Goal: Navigation & Orientation: Find specific page/section

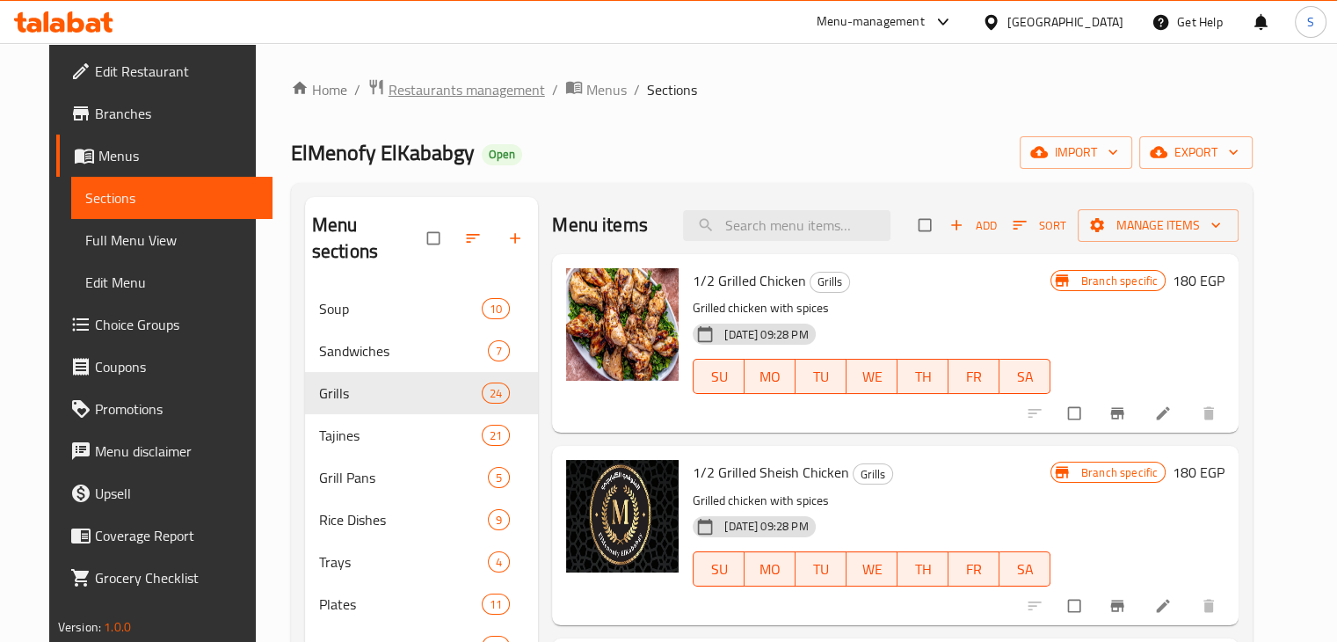
click at [456, 90] on span "Restaurants management" at bounding box center [467, 89] width 156 height 21
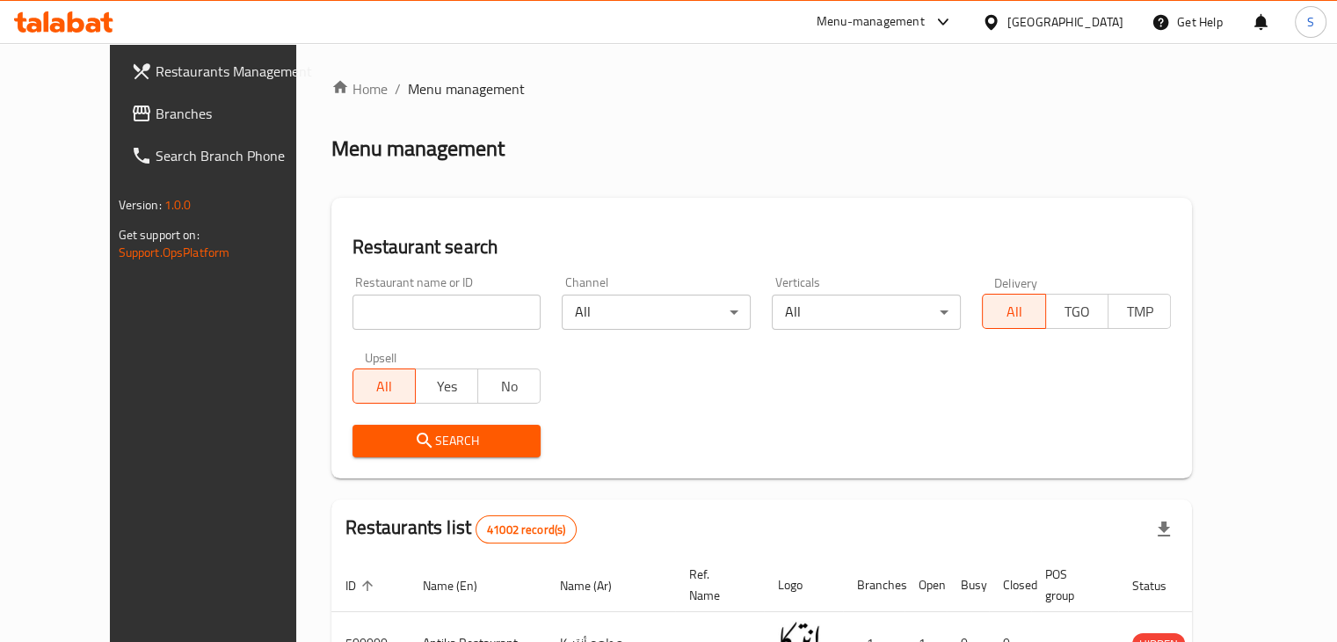
click at [432, 310] on input "search" at bounding box center [446, 311] width 189 height 35
type input "Gug"
click button "Search" at bounding box center [446, 441] width 189 height 33
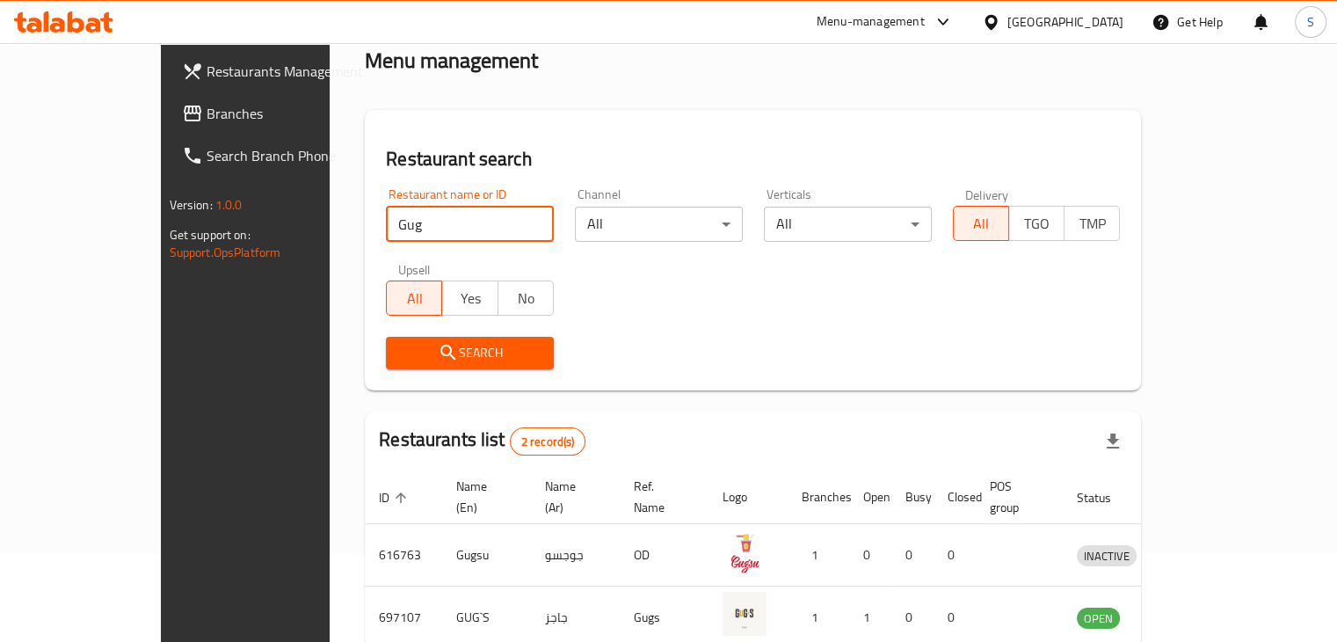
scroll to position [169, 0]
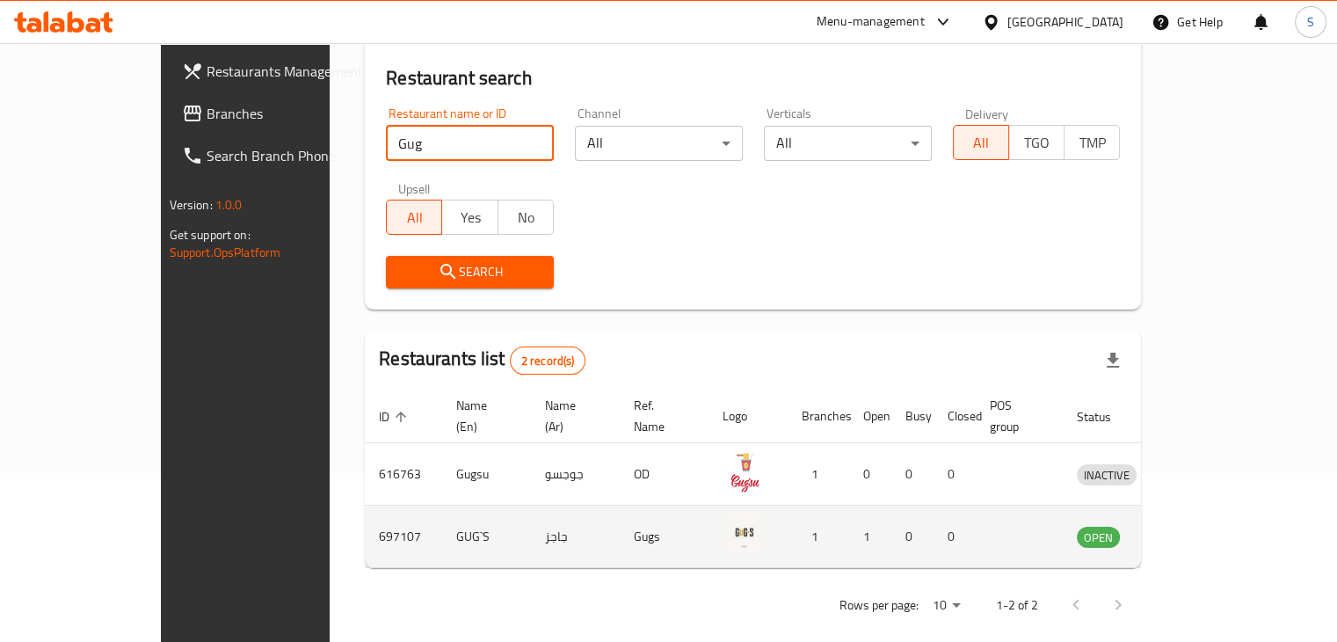
click at [1193, 526] on icon "enhanced table" at bounding box center [1182, 536] width 21 height 21
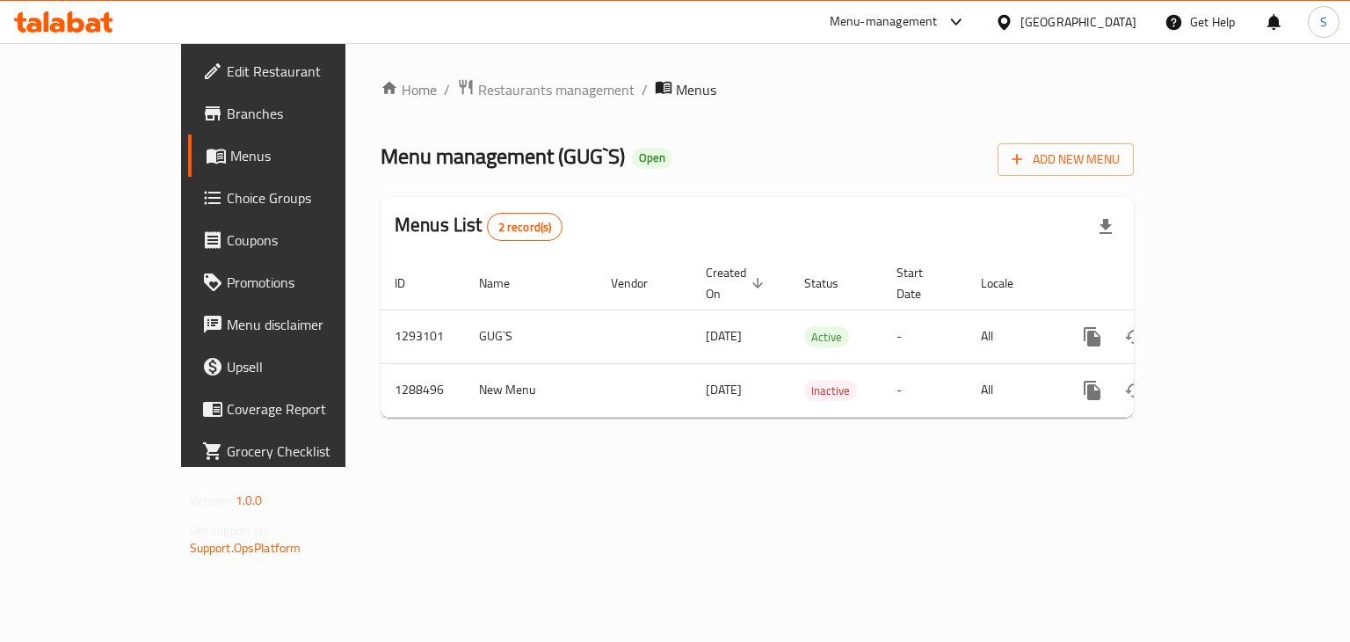
click at [227, 117] on span "Branches" at bounding box center [310, 113] width 166 height 21
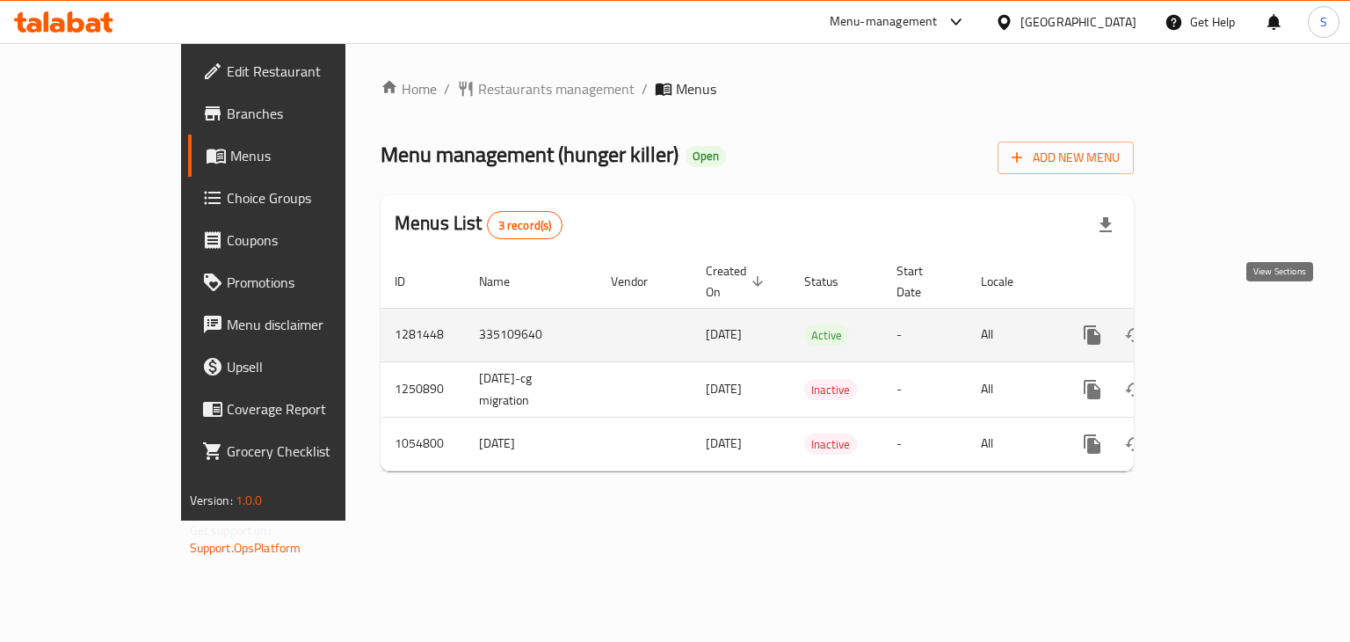
click at [1230, 324] on icon "enhanced table" at bounding box center [1219, 334] width 21 height 21
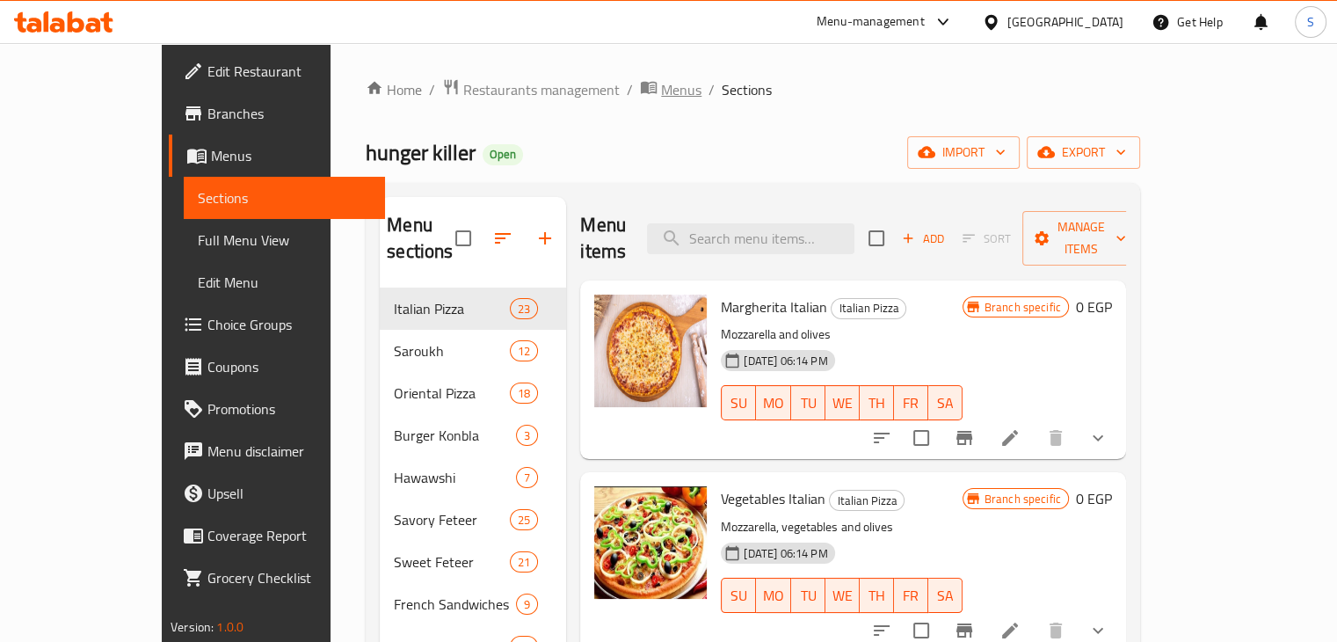
click at [661, 100] on span "Menus" at bounding box center [681, 89] width 40 height 21
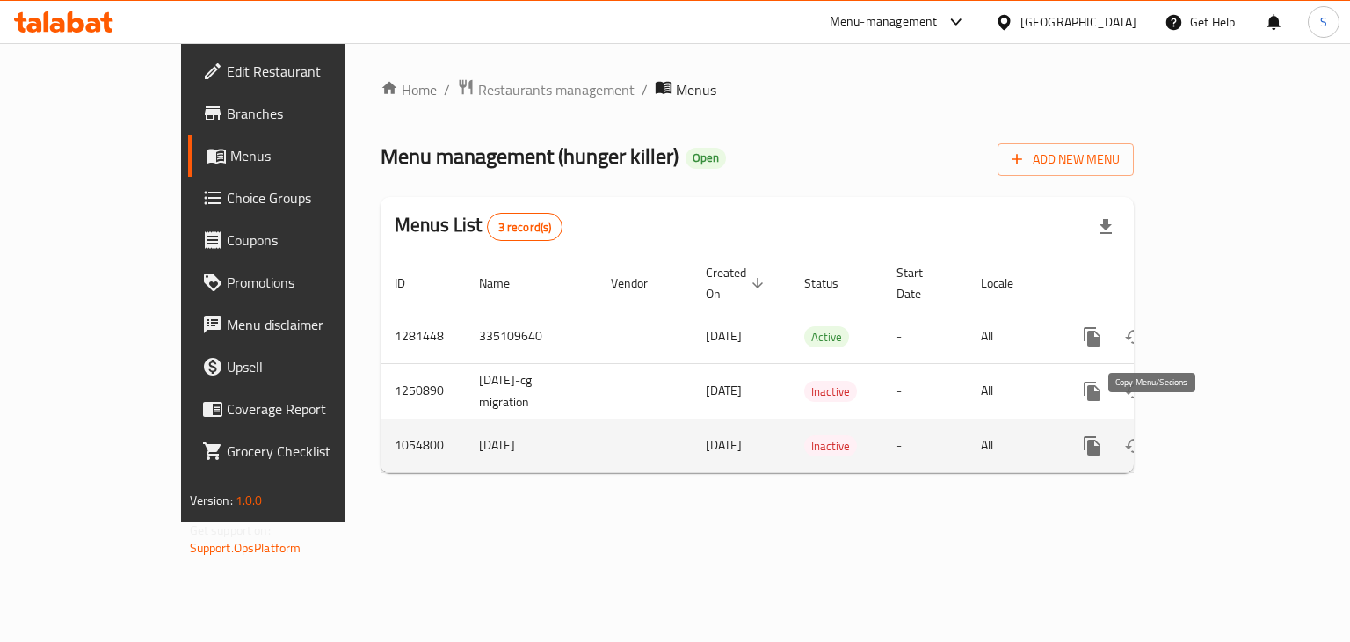
click at [1100, 436] on icon "more" at bounding box center [1092, 445] width 17 height 19
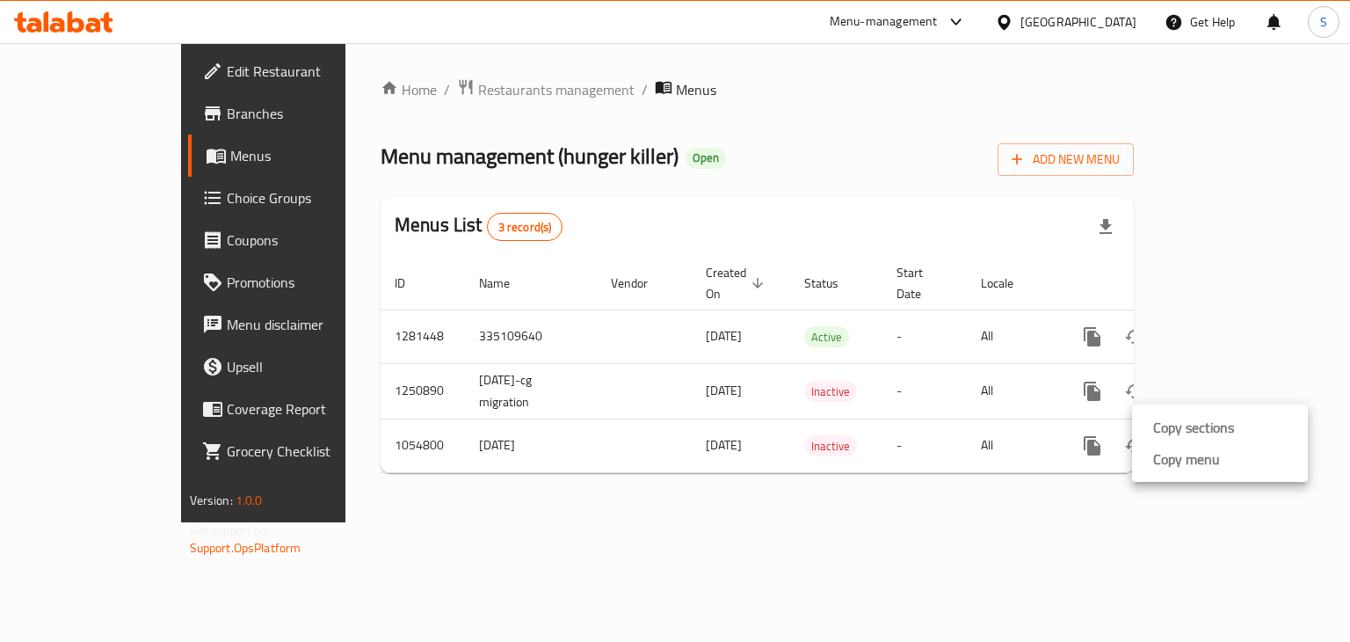
click at [1117, 486] on div at bounding box center [675, 321] width 1350 height 642
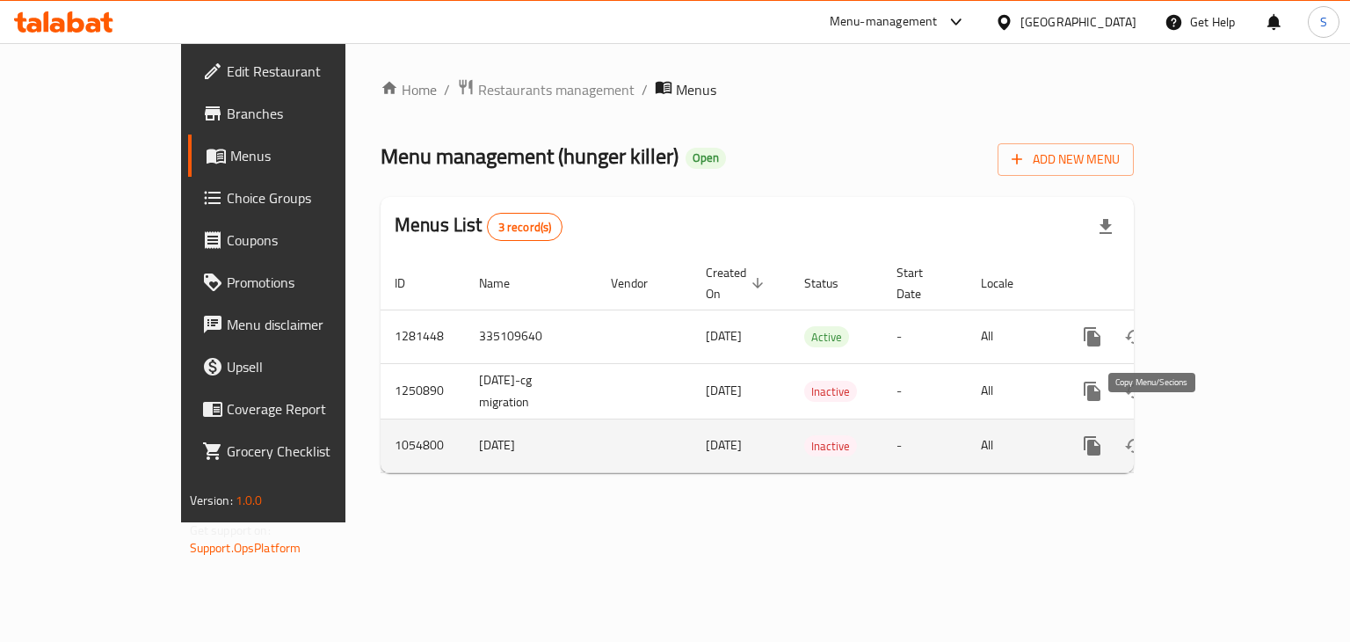
click at [1114, 425] on button "more" at bounding box center [1092, 446] width 42 height 42
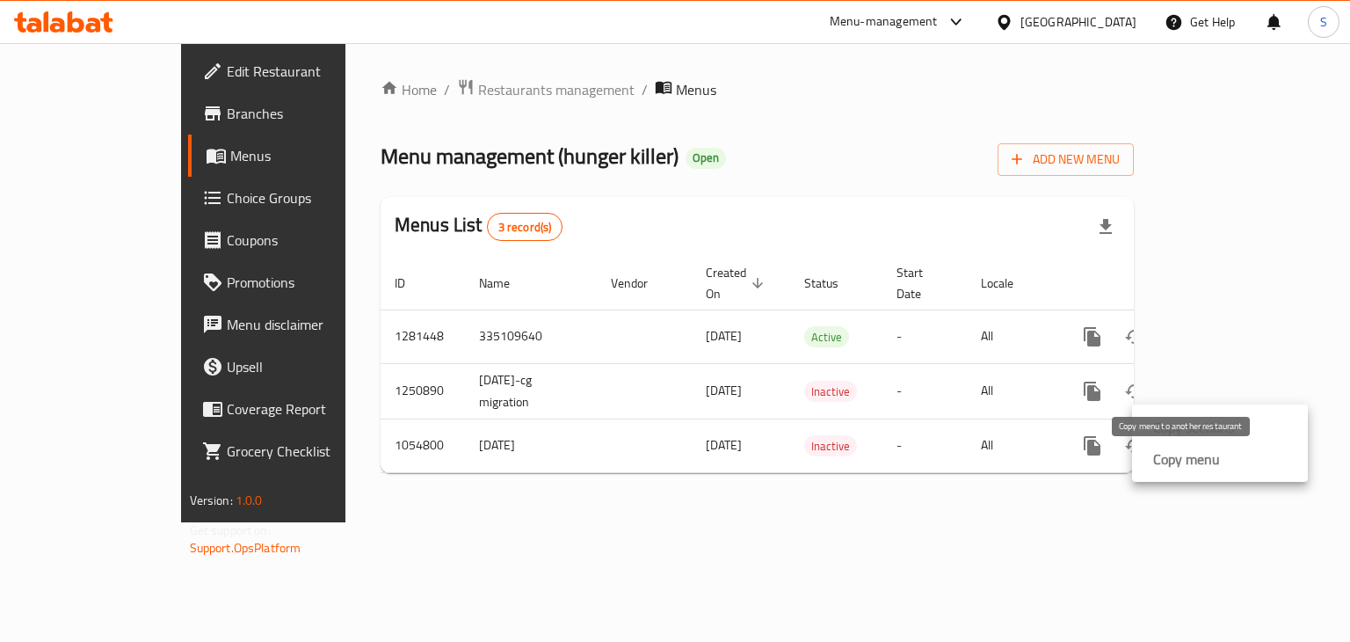
click at [1168, 459] on strong "Copy menu" at bounding box center [1186, 458] width 67 height 21
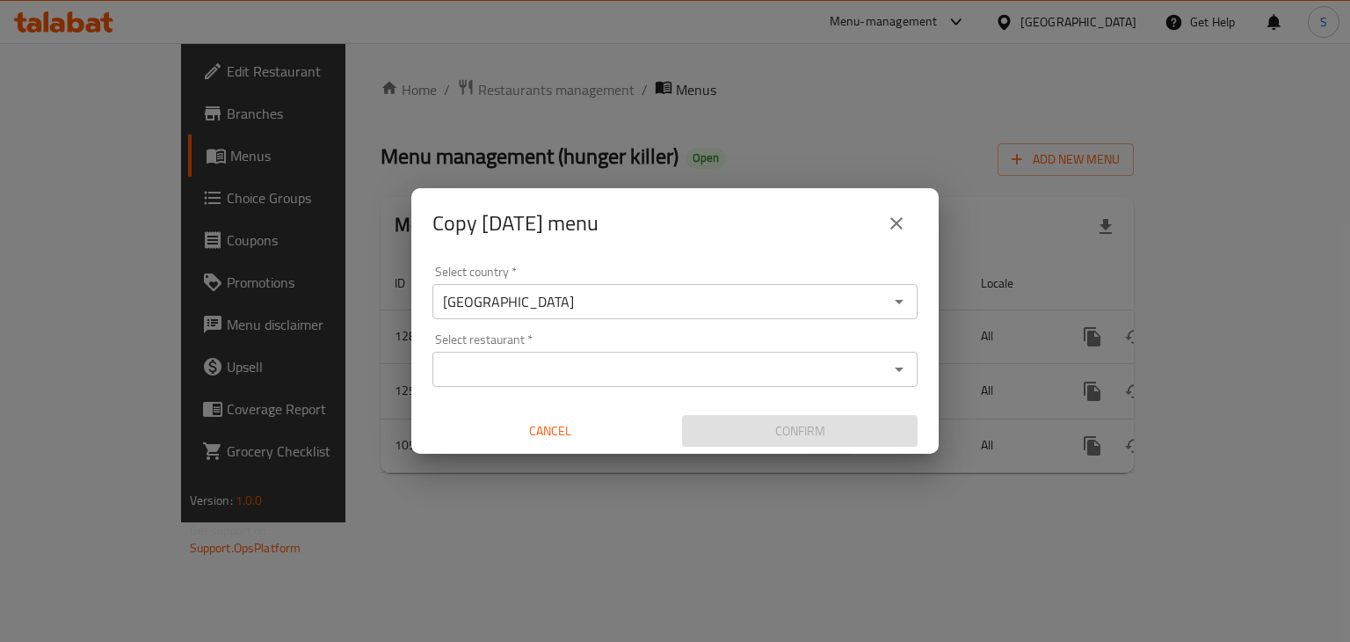
click at [892, 225] on icon "close" at bounding box center [896, 223] width 21 height 21
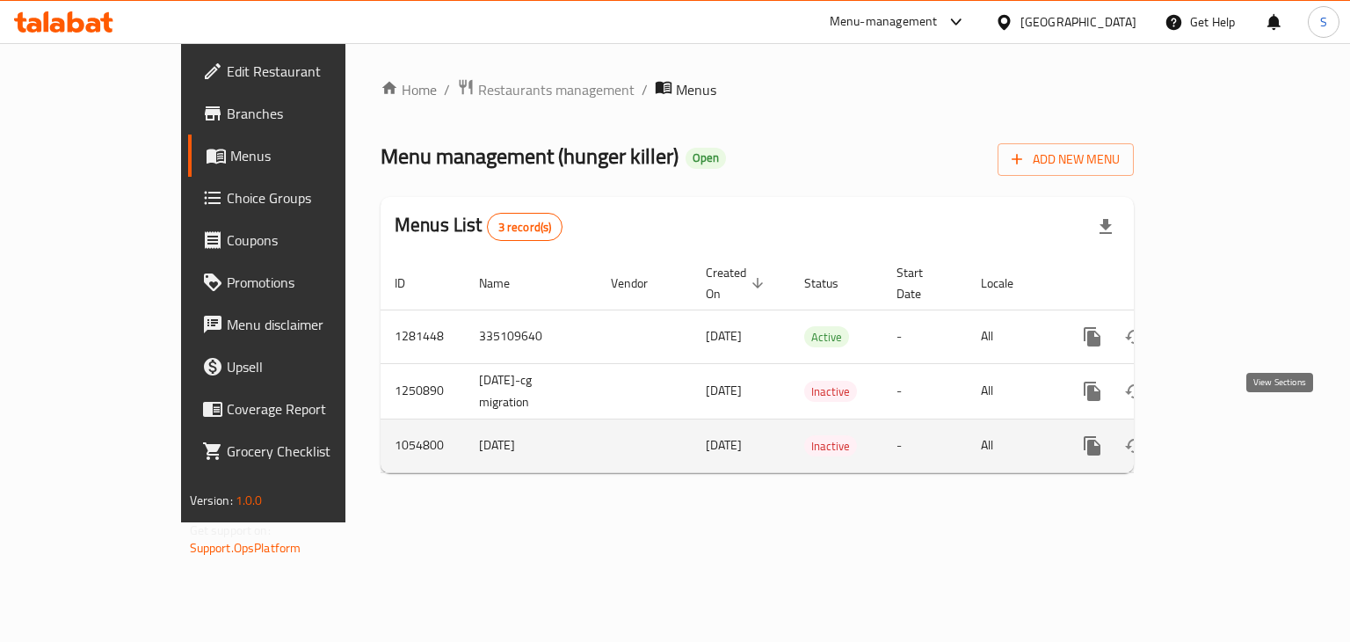
click at [1240, 425] on link "enhanced table" at bounding box center [1219, 446] width 42 height 42
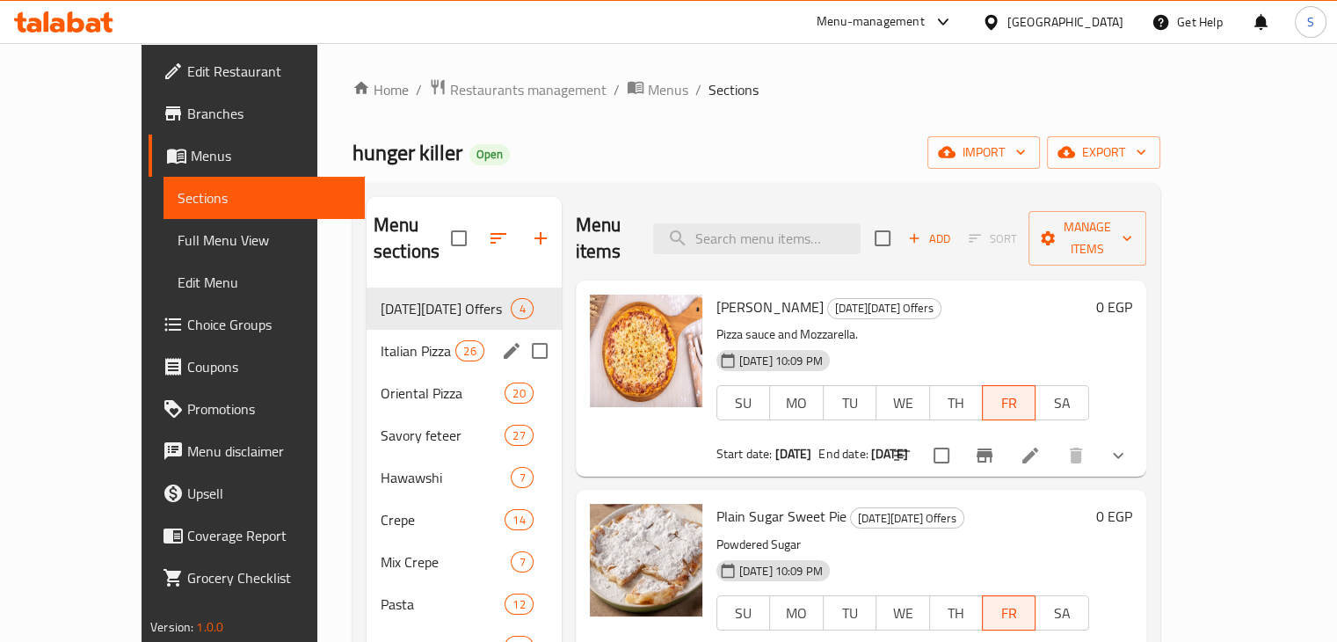
click at [367, 337] on div "Italian Pizza 26" at bounding box center [464, 351] width 195 height 42
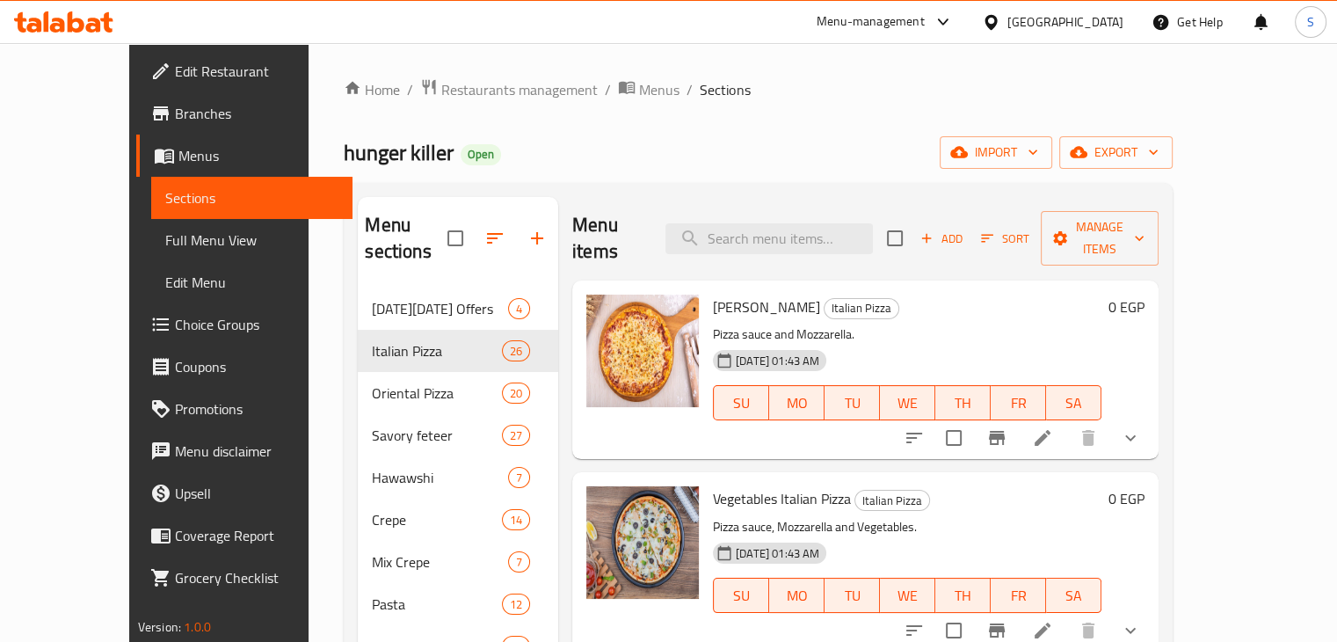
click at [178, 164] on span "Menus" at bounding box center [258, 155] width 160 height 21
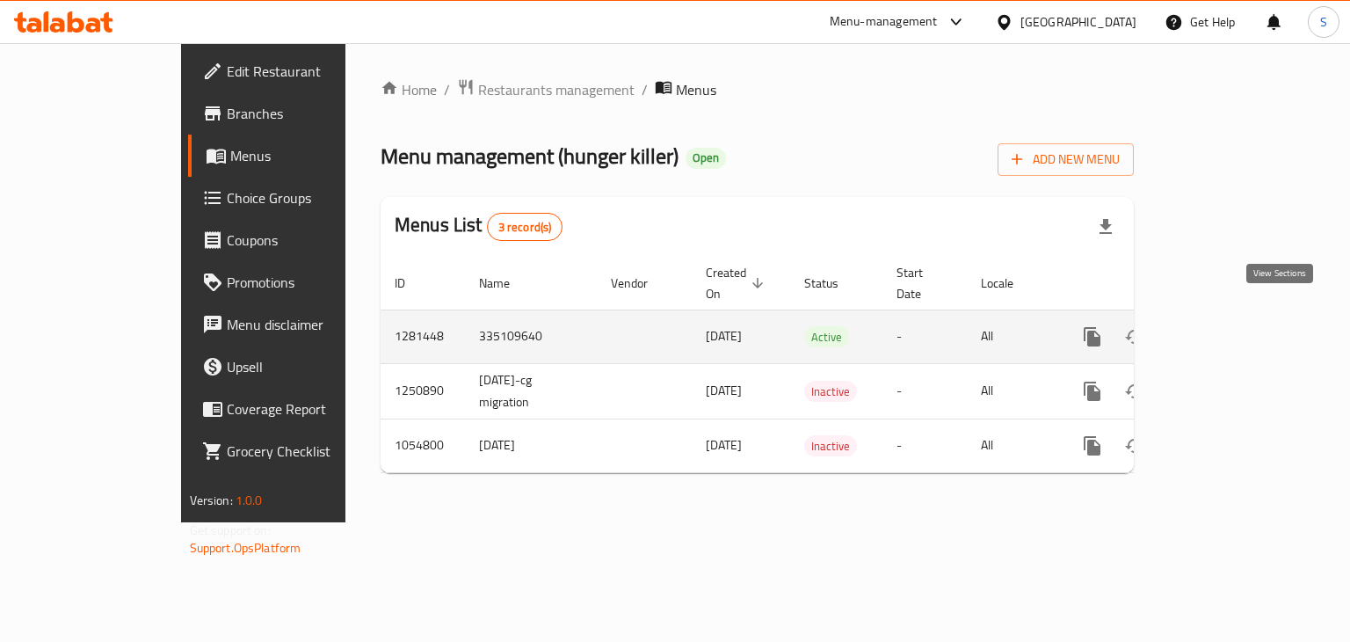
click at [1230, 326] on icon "enhanced table" at bounding box center [1219, 336] width 21 height 21
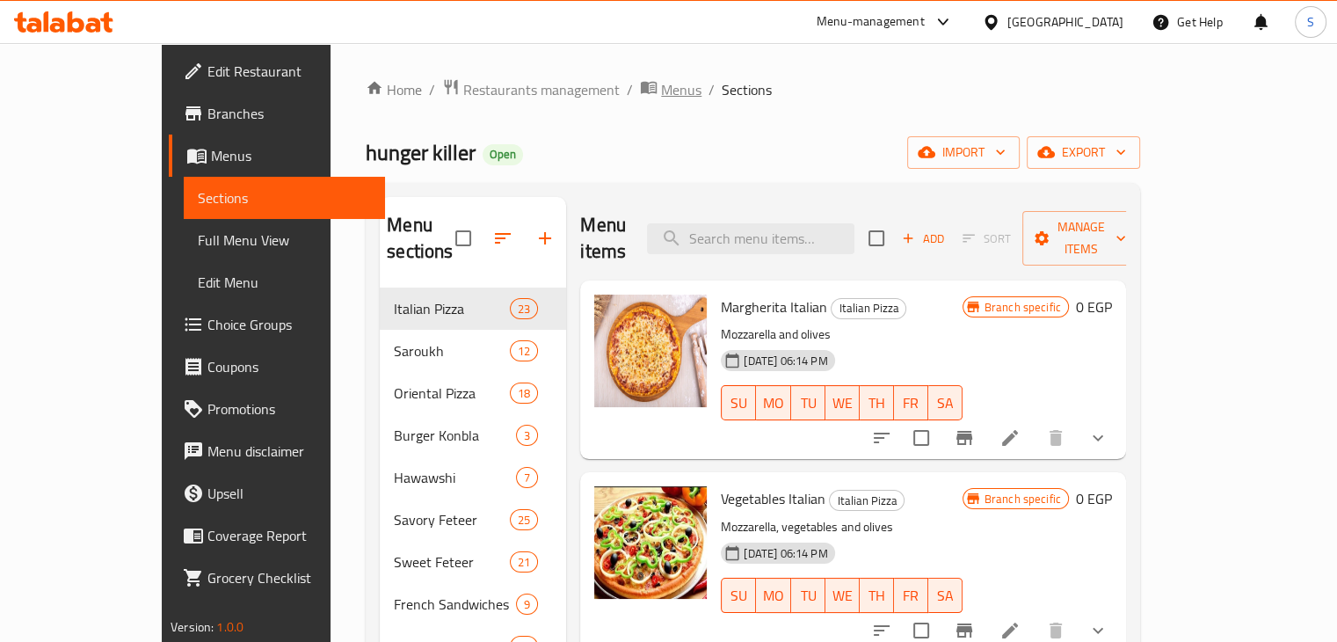
click at [661, 99] on span "Menus" at bounding box center [681, 89] width 40 height 21
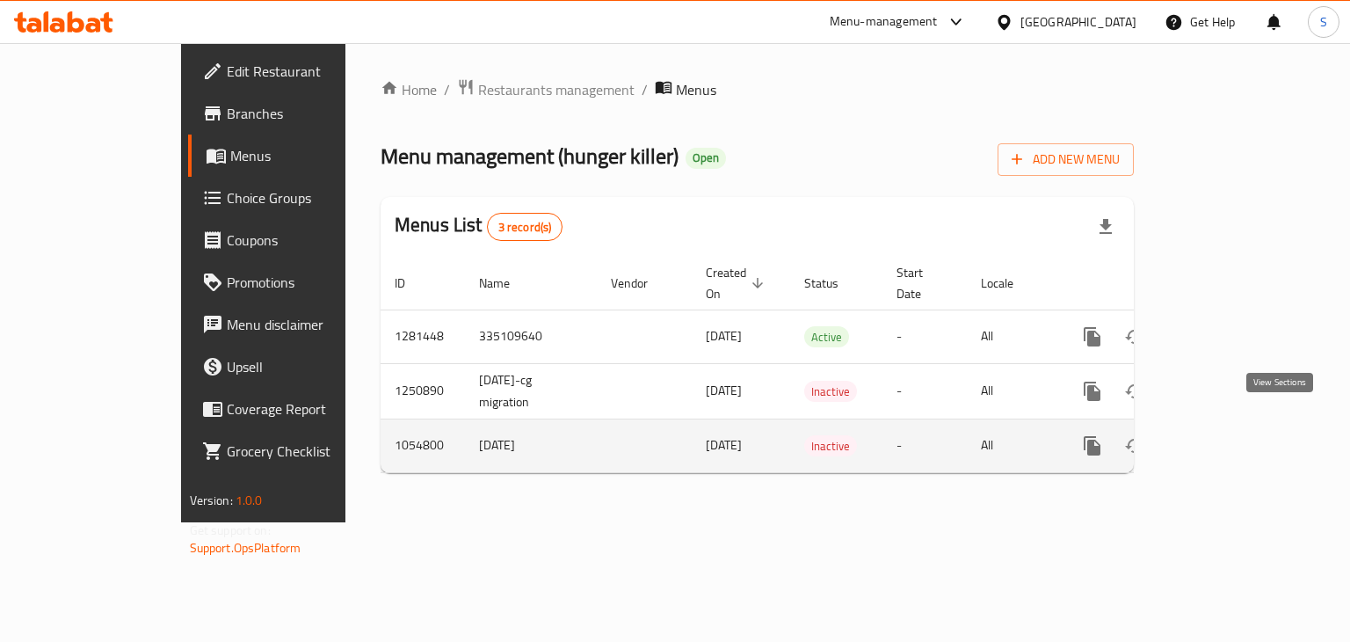
click at [1230, 435] on icon "enhanced table" at bounding box center [1219, 445] width 21 height 21
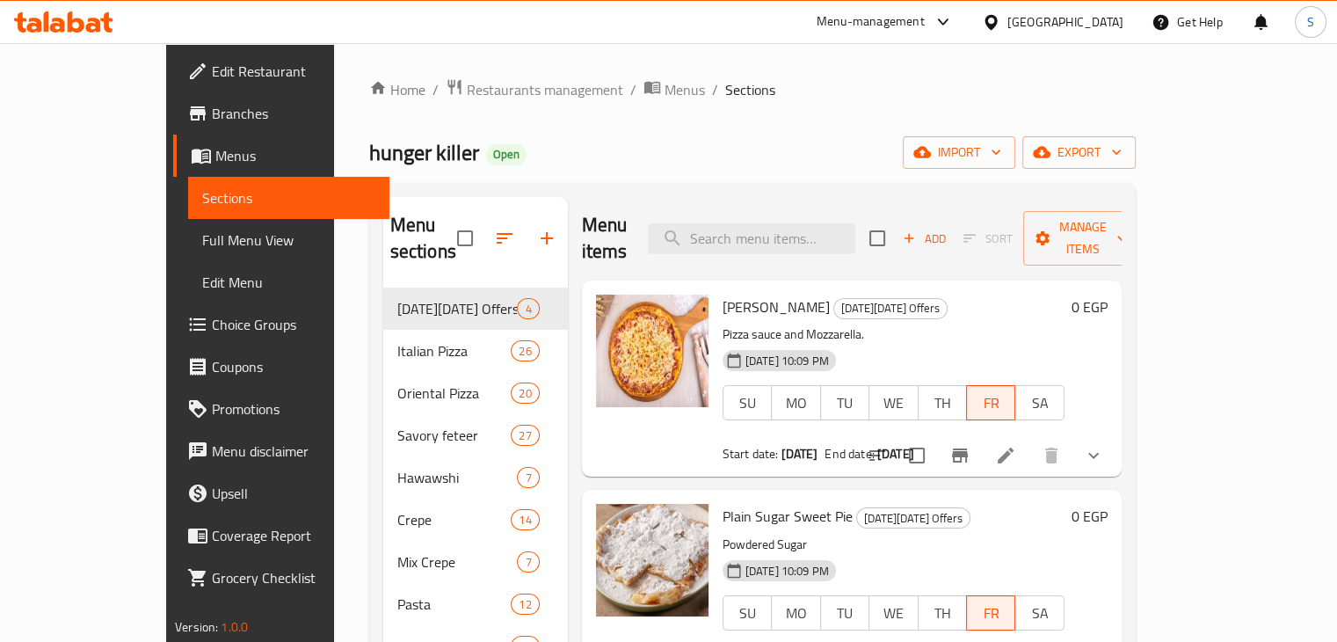
click at [383, 372] on div "Oriental Pizza 20" at bounding box center [475, 393] width 185 height 42
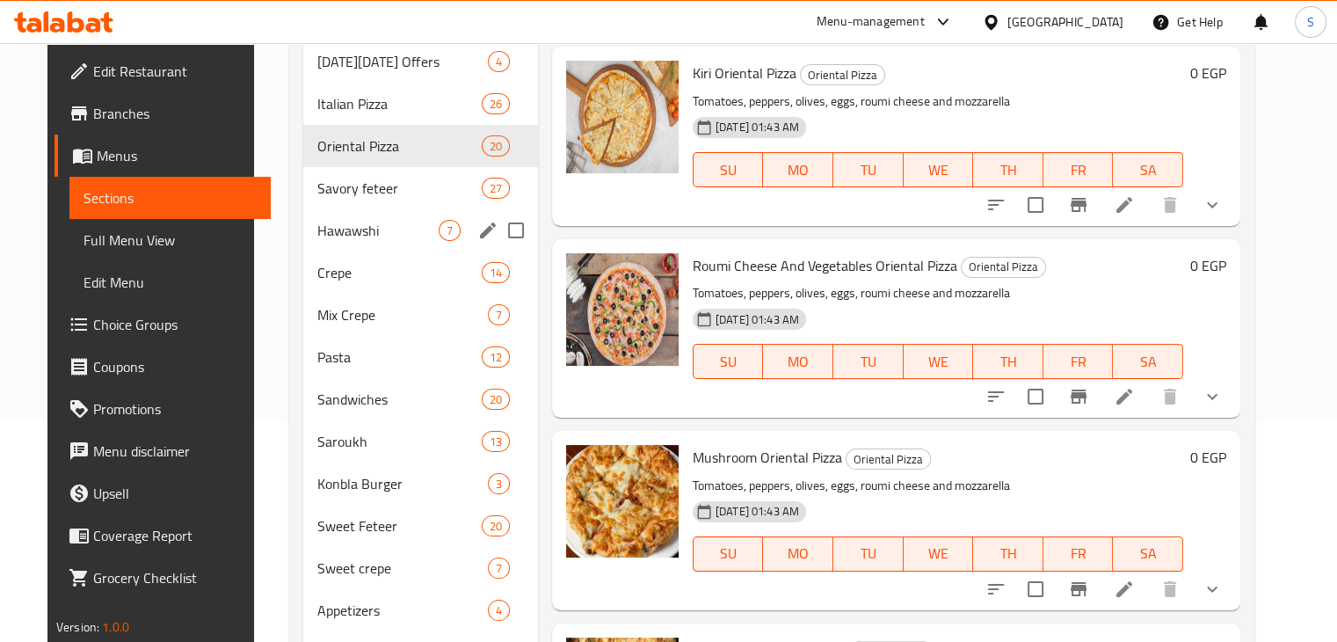
scroll to position [45, 0]
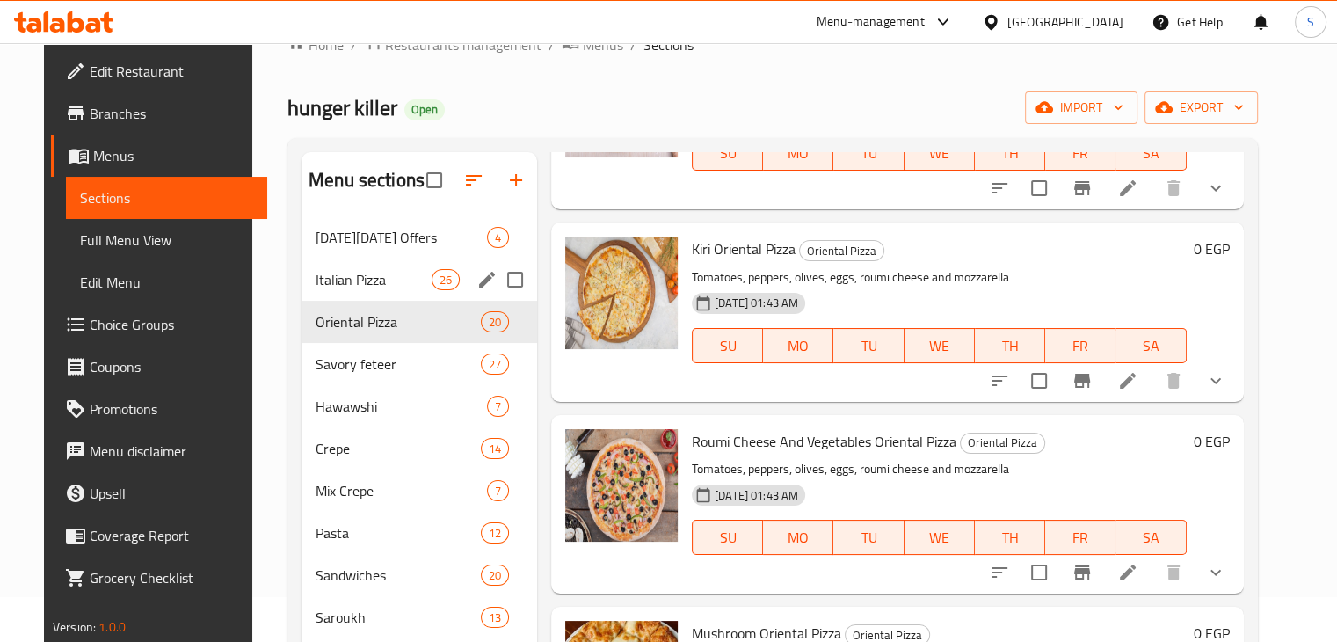
click at [352, 296] on div "Italian Pizza 26" at bounding box center [419, 279] width 236 height 42
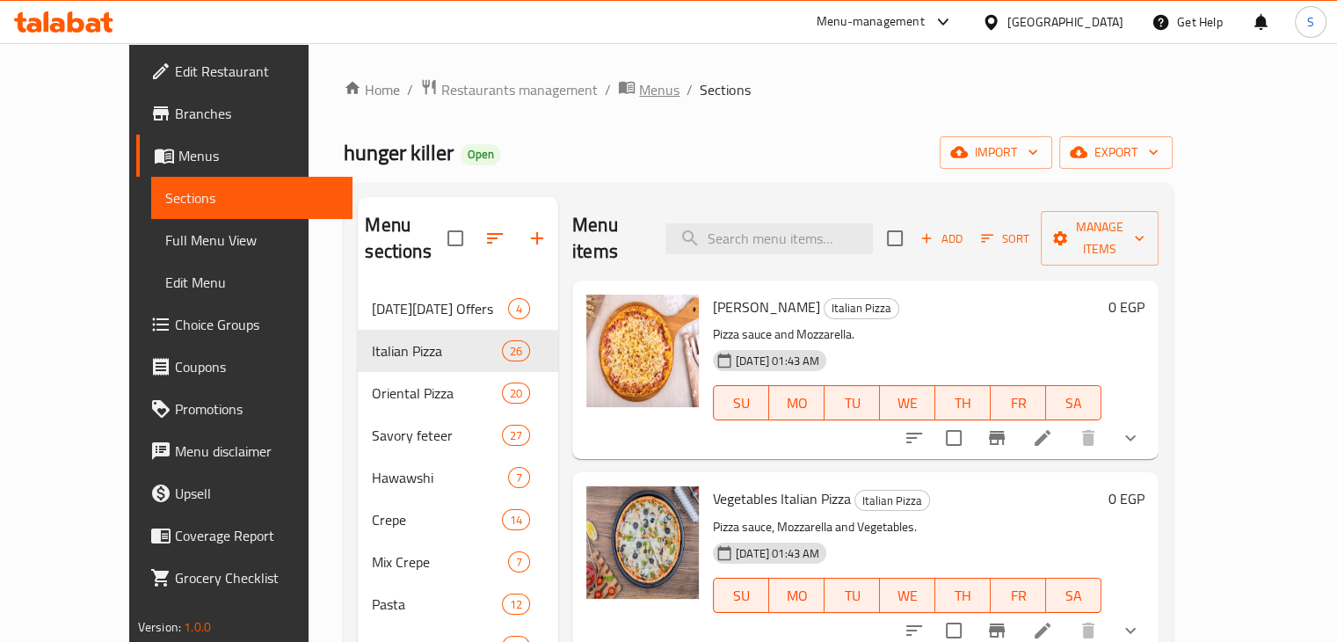
click at [639, 90] on span "Menus" at bounding box center [659, 89] width 40 height 21
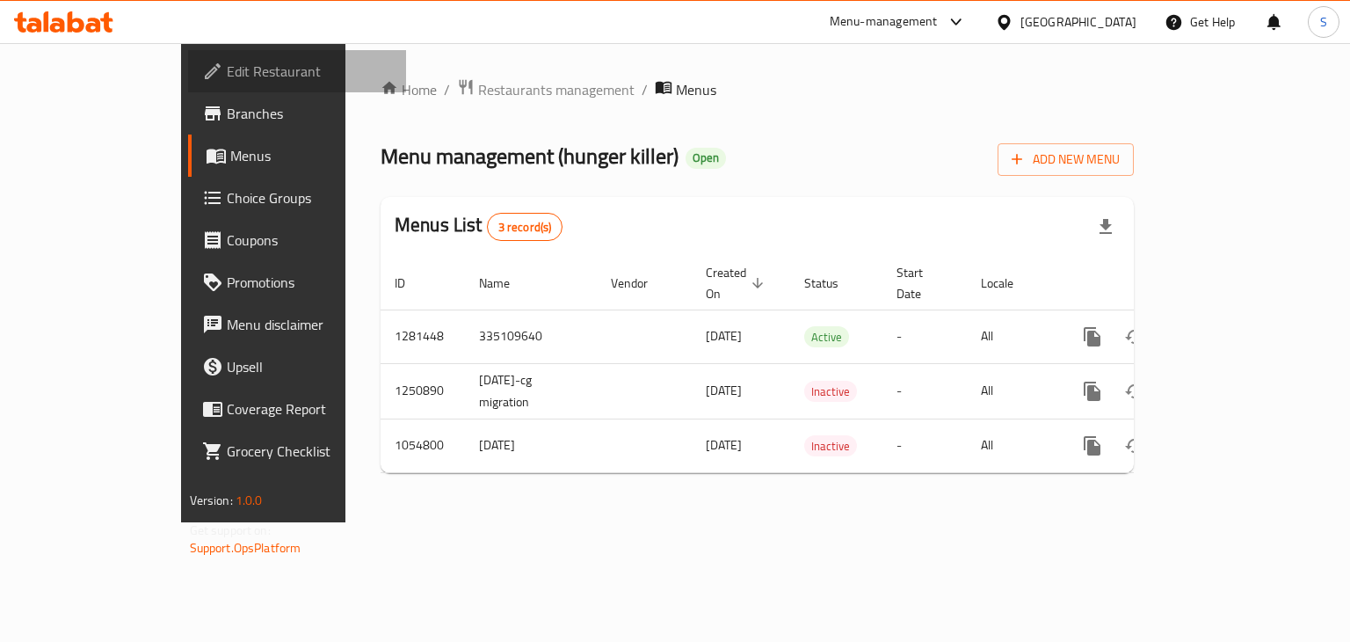
click at [227, 78] on span "Edit Restaurant" at bounding box center [310, 71] width 166 height 21
